Goal: Register for event/course

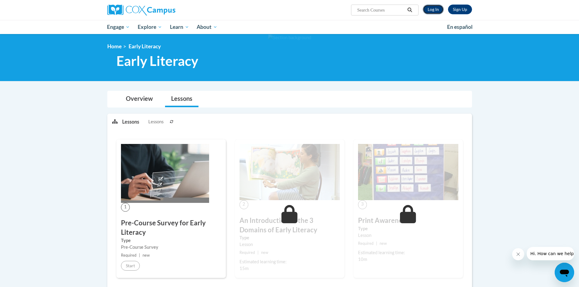
click at [431, 10] on link "Log In" at bounding box center [433, 10] width 21 height 10
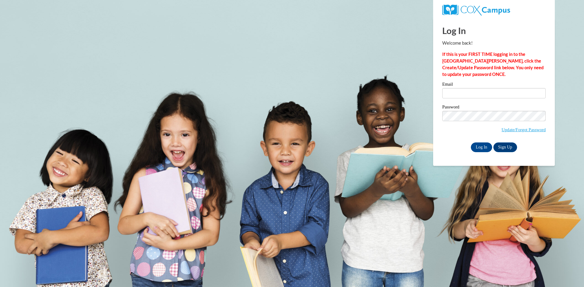
click at [448, 95] on input "Email" at bounding box center [493, 93] width 103 height 10
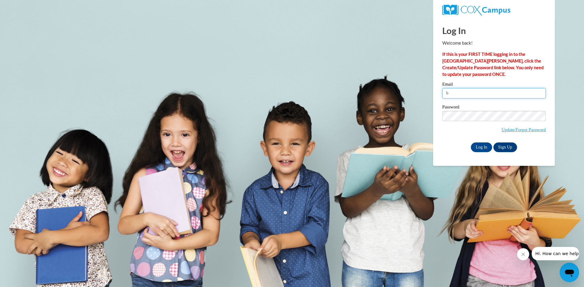
type input "bdoyle@lomira.k12.wi.us"
click at [503, 145] on link "Sign Up" at bounding box center [505, 148] width 24 height 10
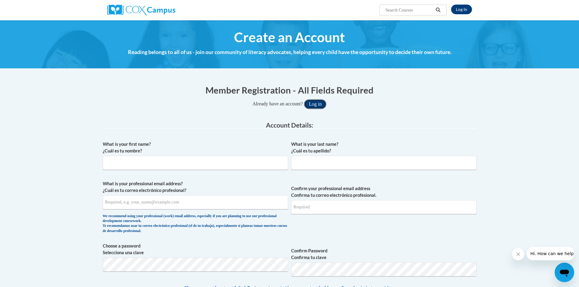
click at [318, 103] on button "Log in" at bounding box center [315, 104] width 23 height 10
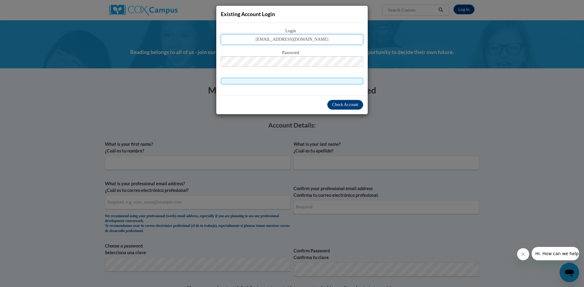
type input "bdoyle@lomira.k12.wi.us"
click at [339, 104] on span "Check Account" at bounding box center [345, 105] width 26 height 5
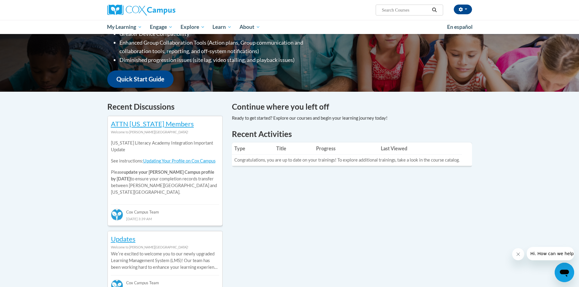
scroll to position [152, 0]
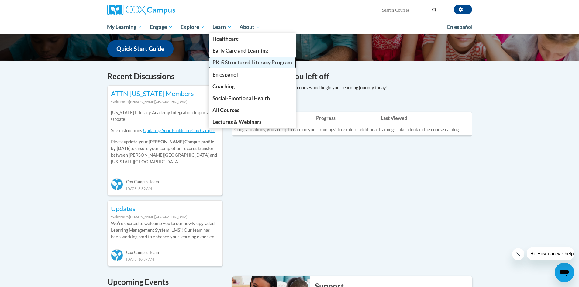
click at [232, 62] on span "PK-5 Structured Literacy Program" at bounding box center [253, 62] width 80 height 6
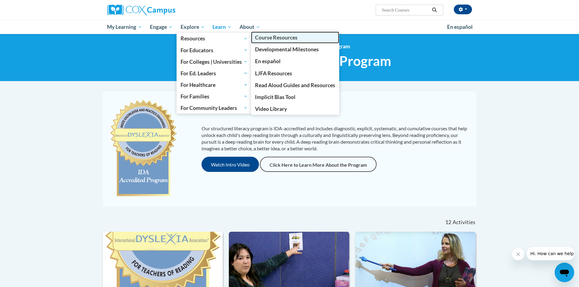
click at [284, 39] on span "Course Resources" at bounding box center [276, 37] width 43 height 6
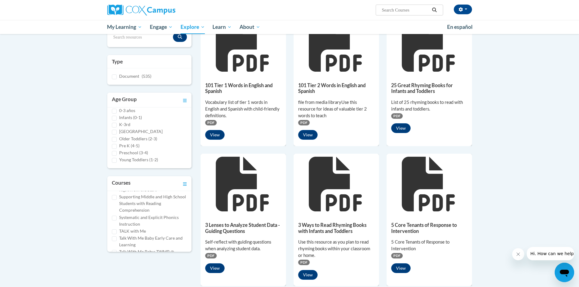
scroll to position [365, 0]
click at [113, 206] on input "Systematic and Explicit Phonics Instruction" at bounding box center [114, 208] width 5 height 5
checkbox input "true"
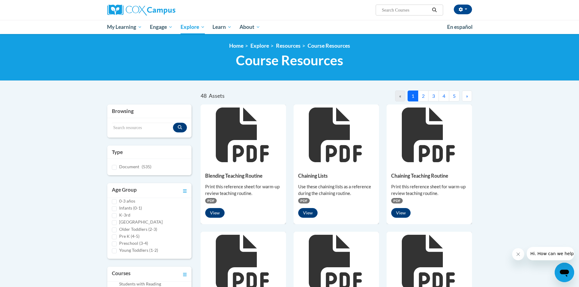
scroll to position [0, 0]
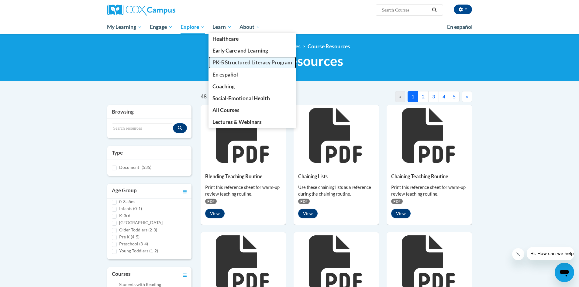
click at [230, 61] on span "PK-5 Structured Literacy Program" at bounding box center [253, 62] width 80 height 6
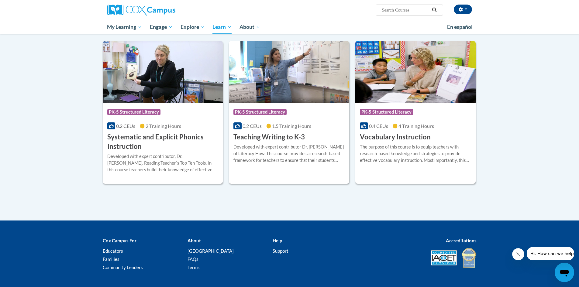
scroll to position [669, 0]
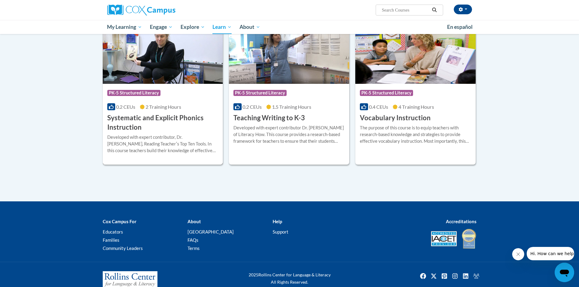
click at [139, 116] on h3 "Systematic and Explicit Phonics Instruction" at bounding box center [162, 122] width 111 height 19
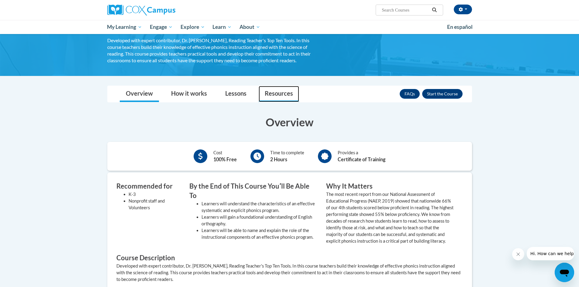
click at [280, 95] on link "Resources" at bounding box center [279, 94] width 40 height 16
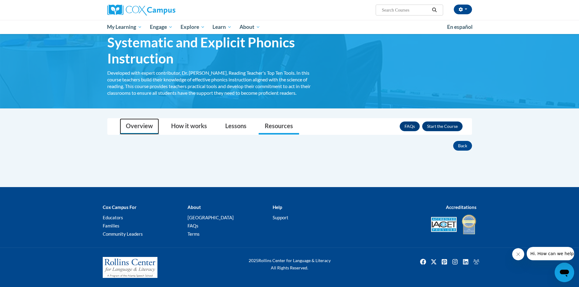
click at [140, 124] on link "Overview" at bounding box center [139, 127] width 39 height 16
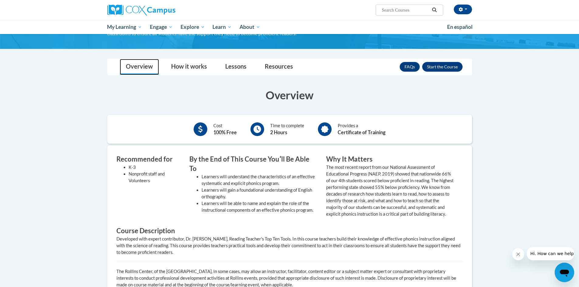
scroll to position [89, 0]
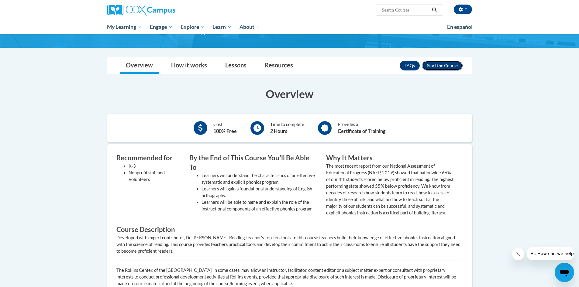
click at [440, 68] on button "Enroll" at bounding box center [442, 66] width 40 height 10
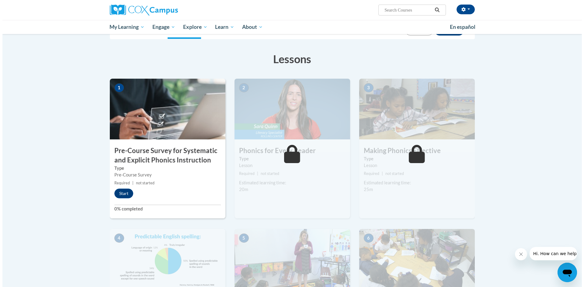
scroll to position [91, 0]
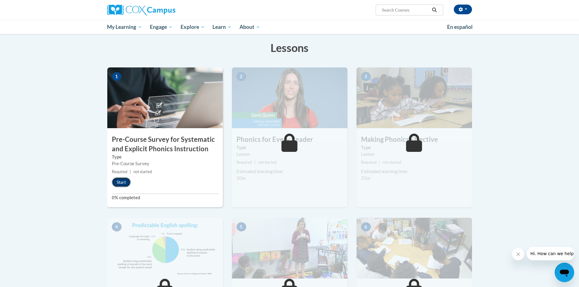
click at [125, 184] on button "Start" at bounding box center [121, 183] width 19 height 10
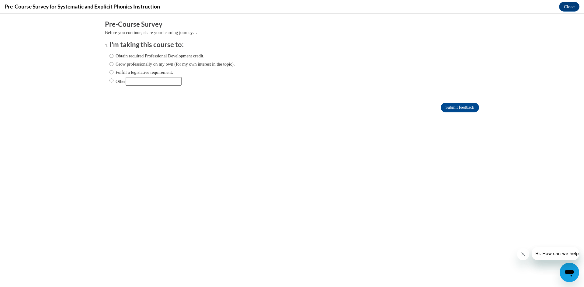
scroll to position [0, 0]
click at [109, 73] on input "Fulfill a legislative requirement." at bounding box center [111, 72] width 4 height 7
radio input "true"
click at [452, 107] on input "Submit feedback" at bounding box center [460, 108] width 38 height 10
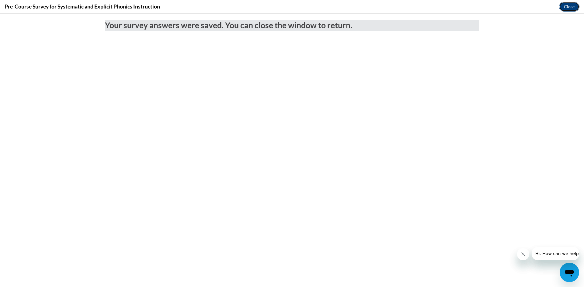
click at [567, 8] on button "Close" at bounding box center [569, 7] width 20 height 10
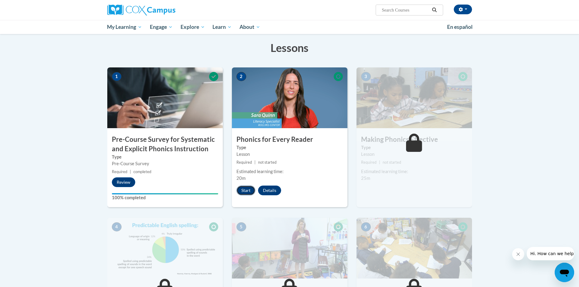
click at [246, 193] on button "Start" at bounding box center [246, 191] width 19 height 10
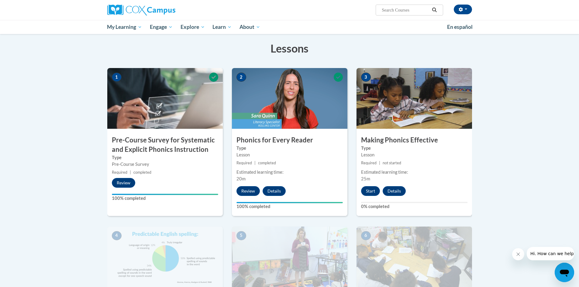
scroll to position [91, 0]
